Goal: Task Accomplishment & Management: Manage account settings

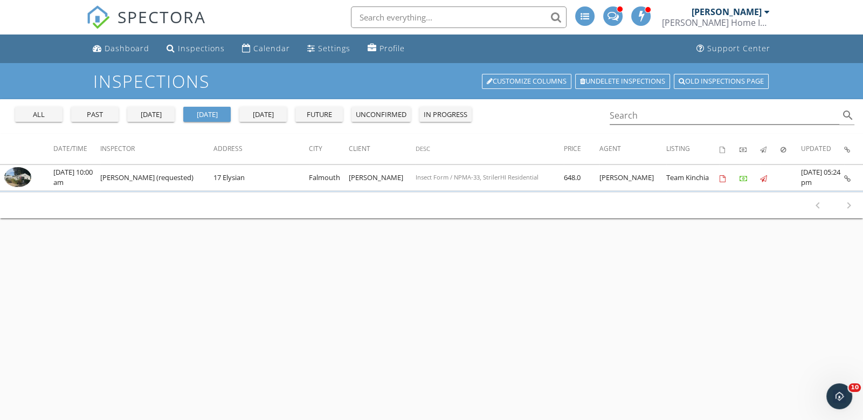
click at [20, 175] on img at bounding box center [17, 177] width 27 height 20
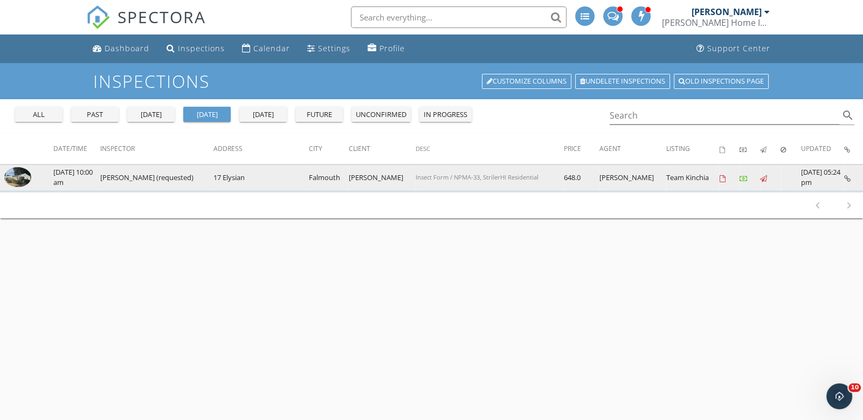
click at [12, 179] on img at bounding box center [17, 177] width 27 height 20
click at [19, 178] on img at bounding box center [17, 177] width 27 height 20
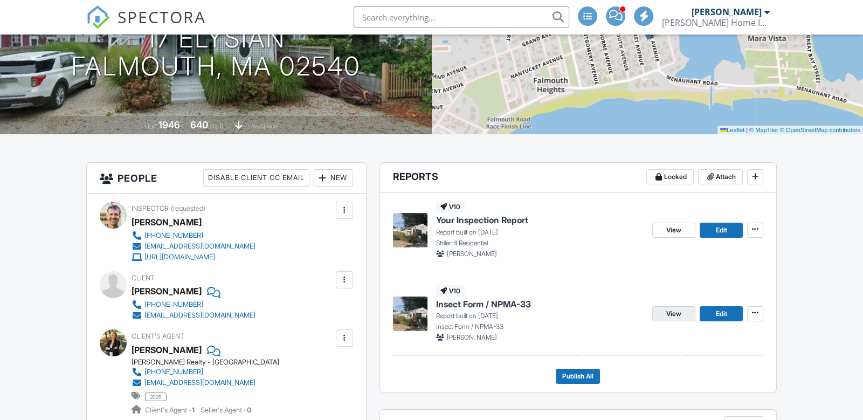
scroll to position [240, 0]
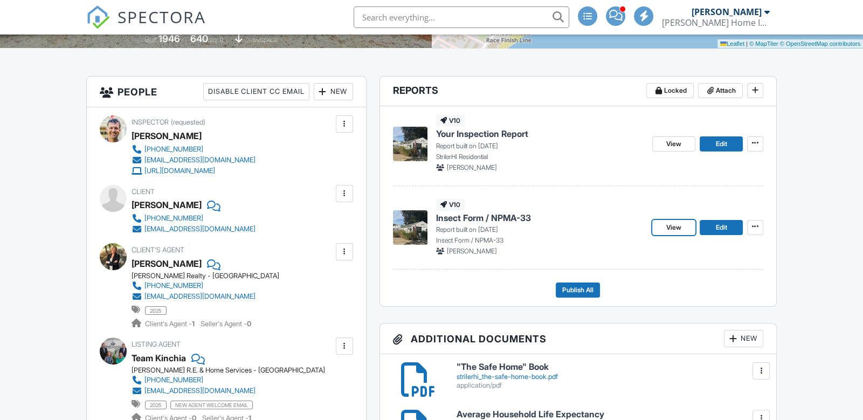
click at [672, 227] on span "View" at bounding box center [673, 227] width 15 height 11
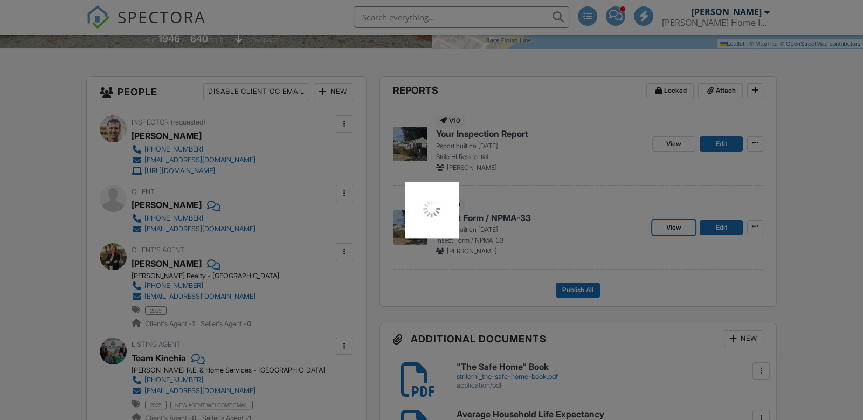
scroll to position [0, 0]
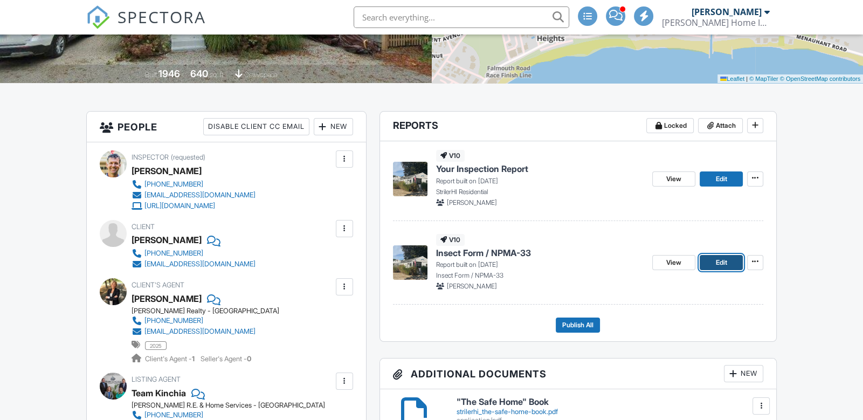
click at [717, 262] on span "Edit" at bounding box center [720, 262] width 11 height 11
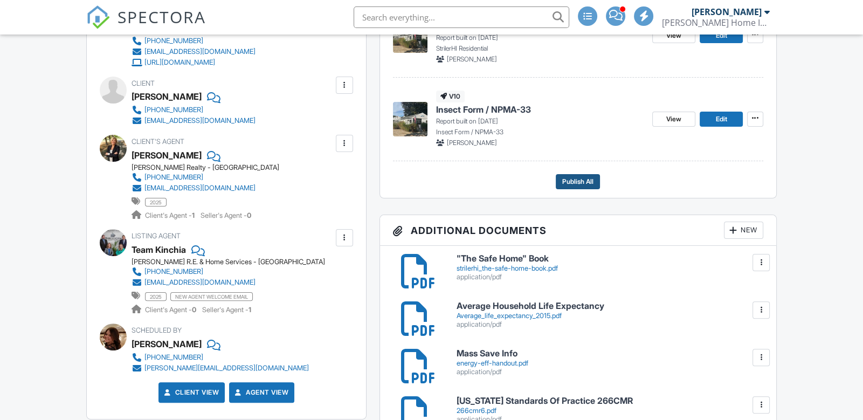
scroll to position [288, 0]
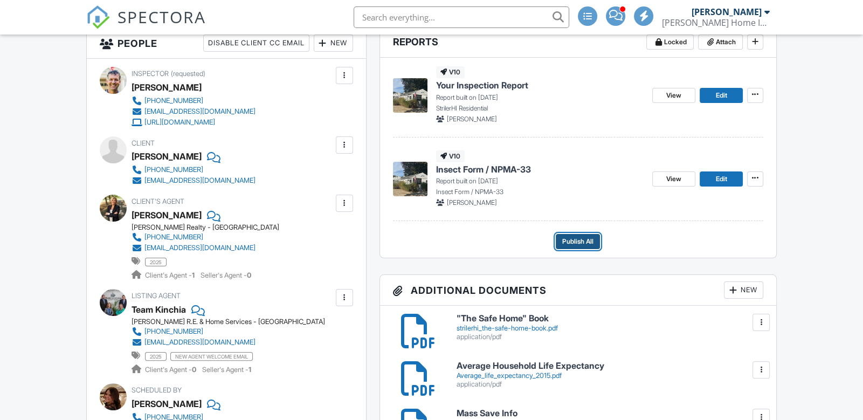
click at [574, 242] on span "Publish All" at bounding box center [577, 241] width 31 height 11
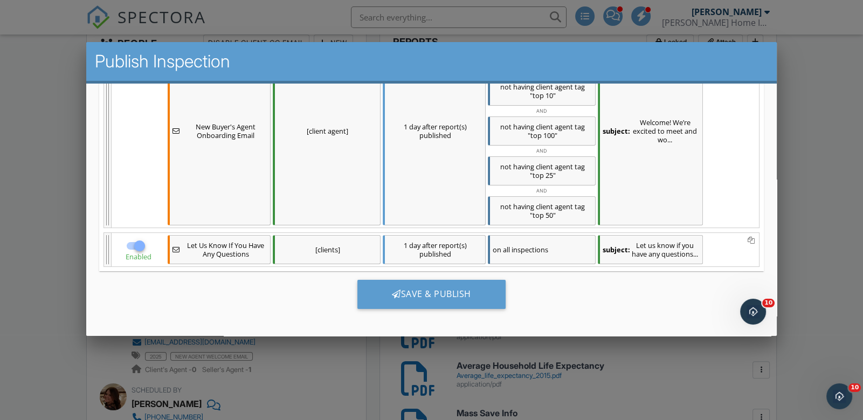
scroll to position [2, 0]
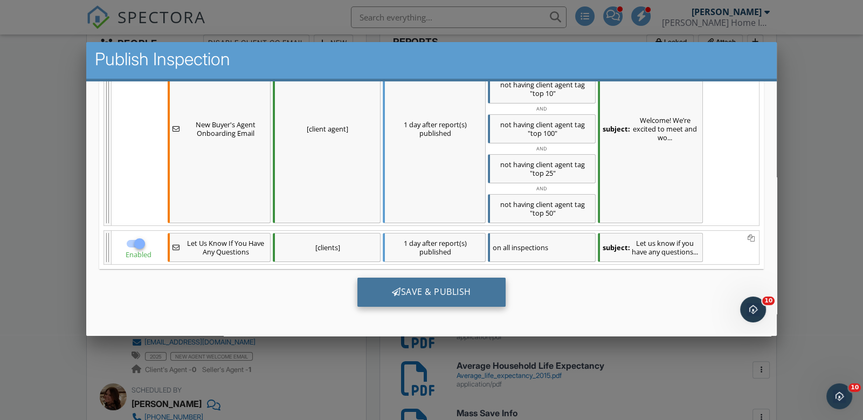
click at [419, 294] on div "Save & Publish" at bounding box center [431, 291] width 148 height 29
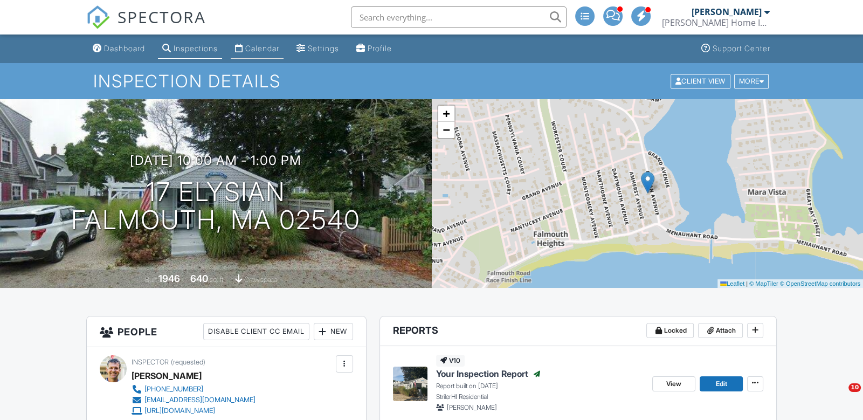
click at [260, 47] on div "Calendar" at bounding box center [262, 48] width 34 height 9
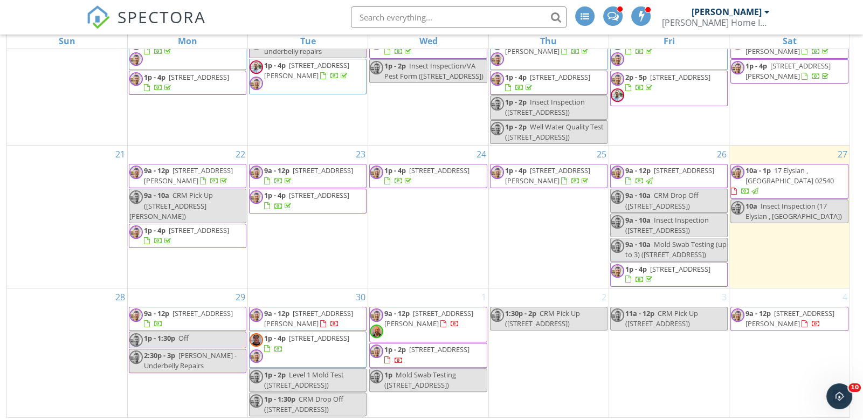
scroll to position [143, 0]
